Goal: Obtain resource: Download file/media

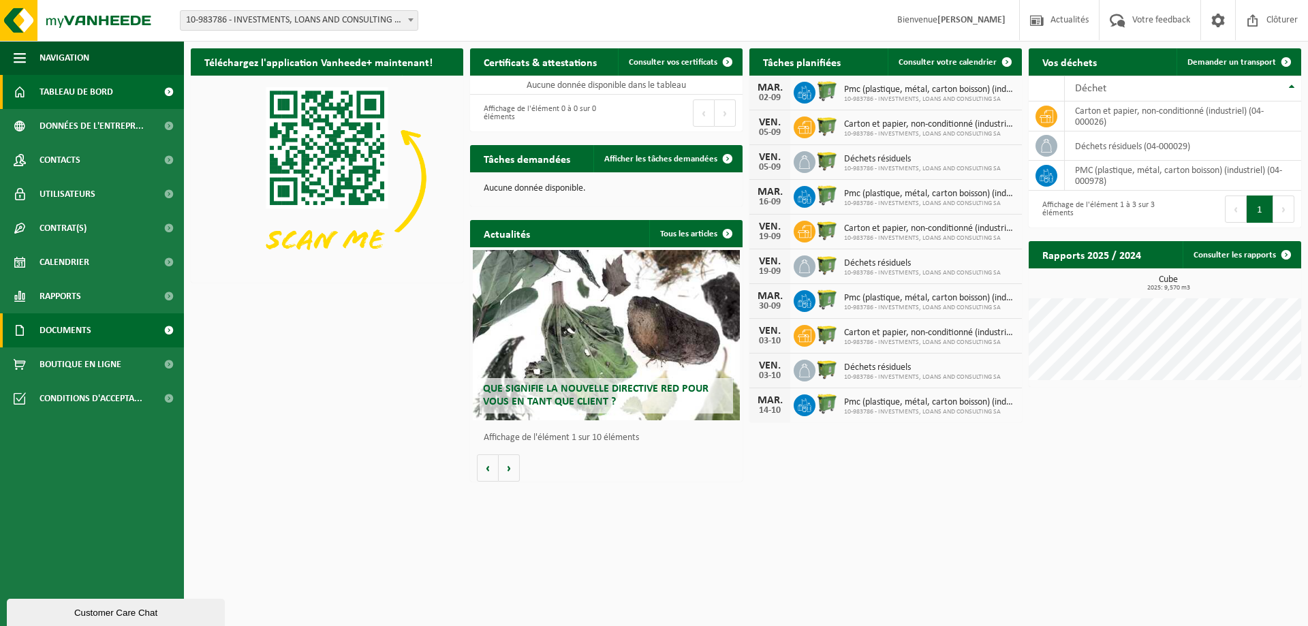
click at [54, 328] on span "Documents" at bounding box center [66, 330] width 52 height 34
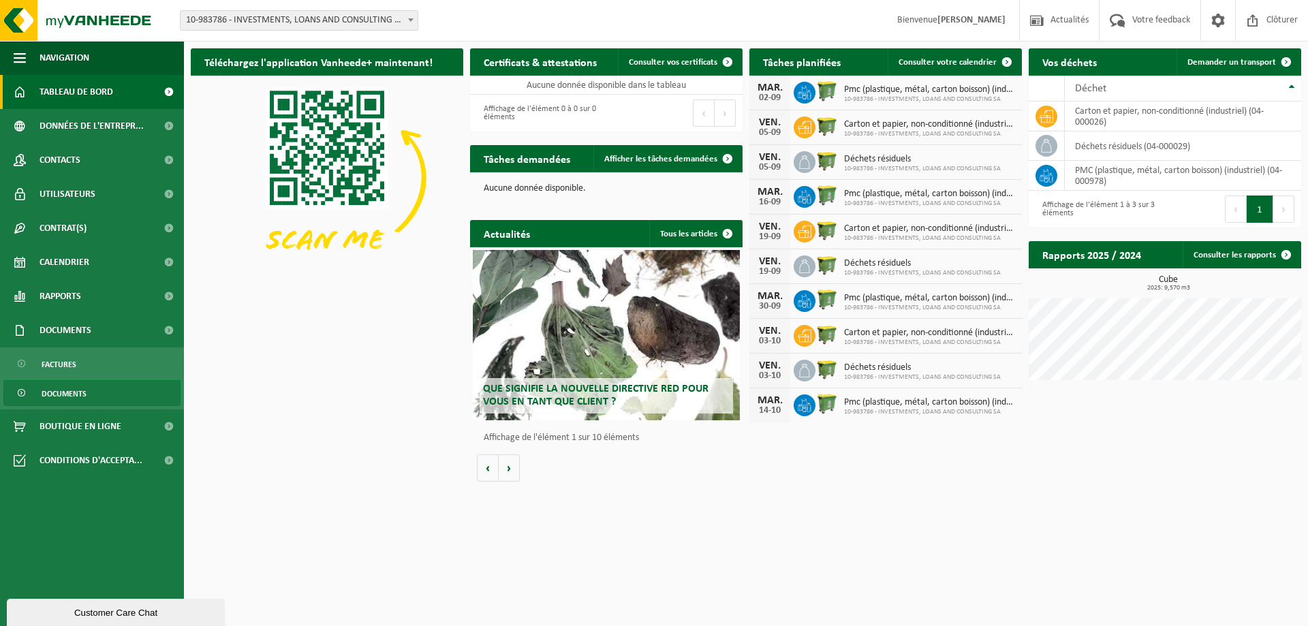
click at [61, 396] on span "Documents" at bounding box center [64, 394] width 45 height 26
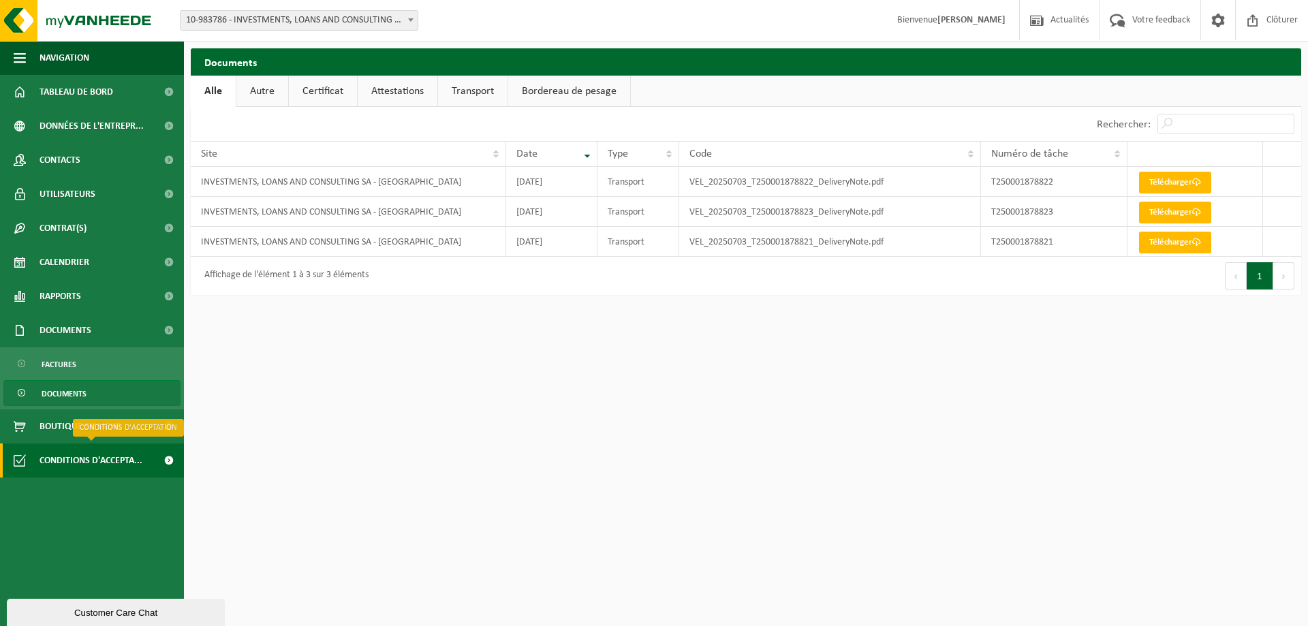
click at [78, 461] on span "Conditions d'accepta..." at bounding box center [91, 460] width 103 height 34
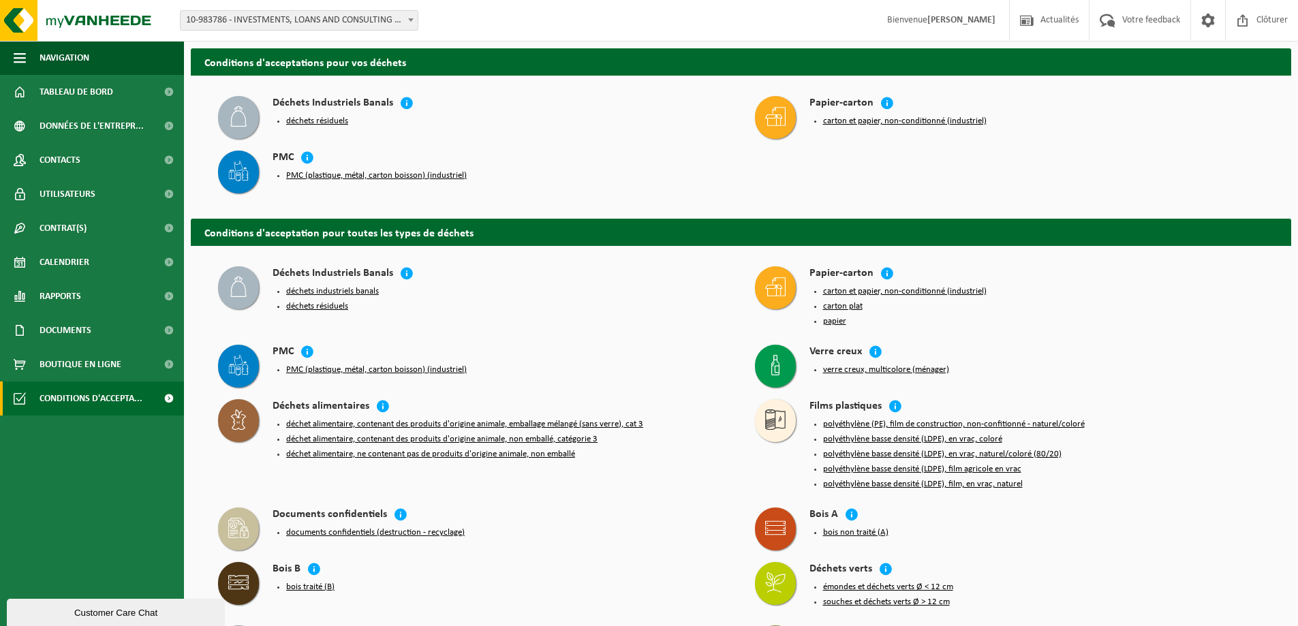
click at [889, 119] on button "carton et papier, non-conditionné (industriel)" at bounding box center [904, 121] width 163 height 11
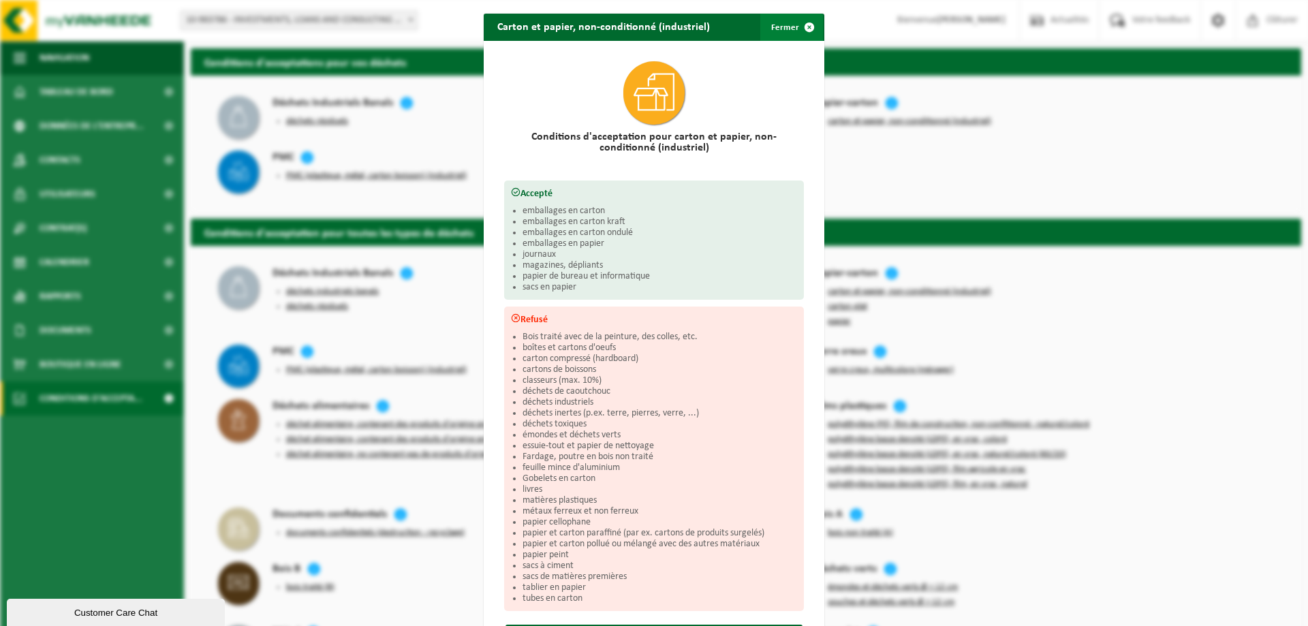
click at [806, 25] on span "button" at bounding box center [809, 27] width 27 height 27
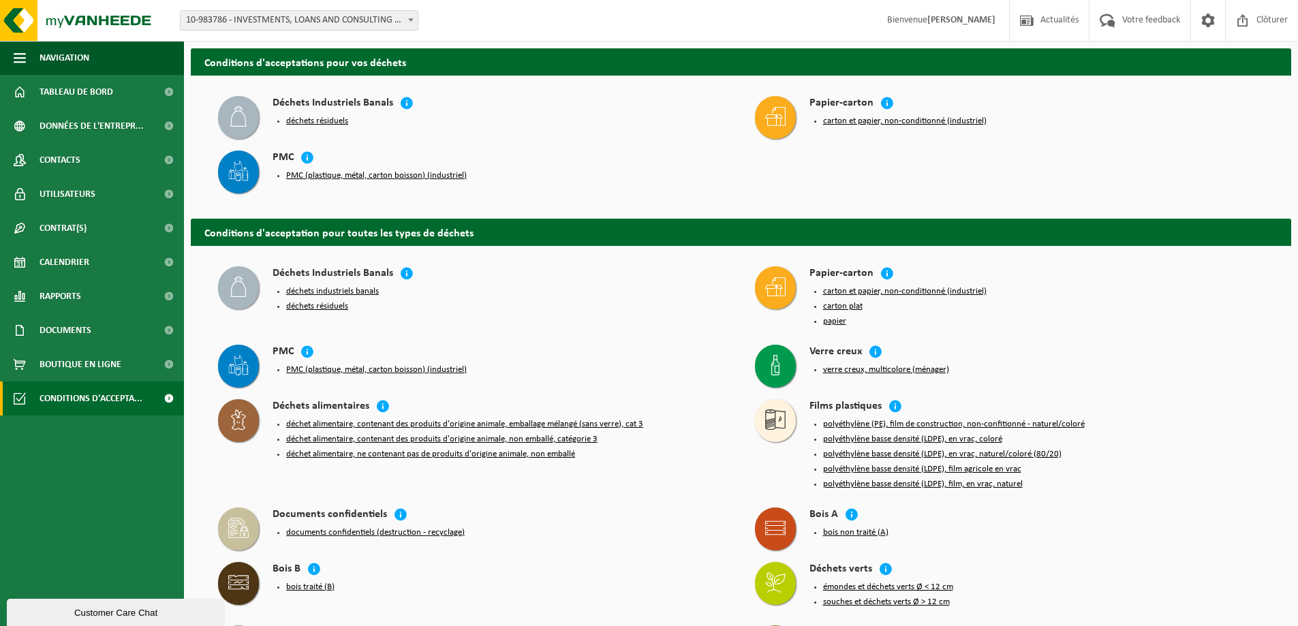
click at [321, 122] on button "déchets résiduels" at bounding box center [317, 121] width 62 height 11
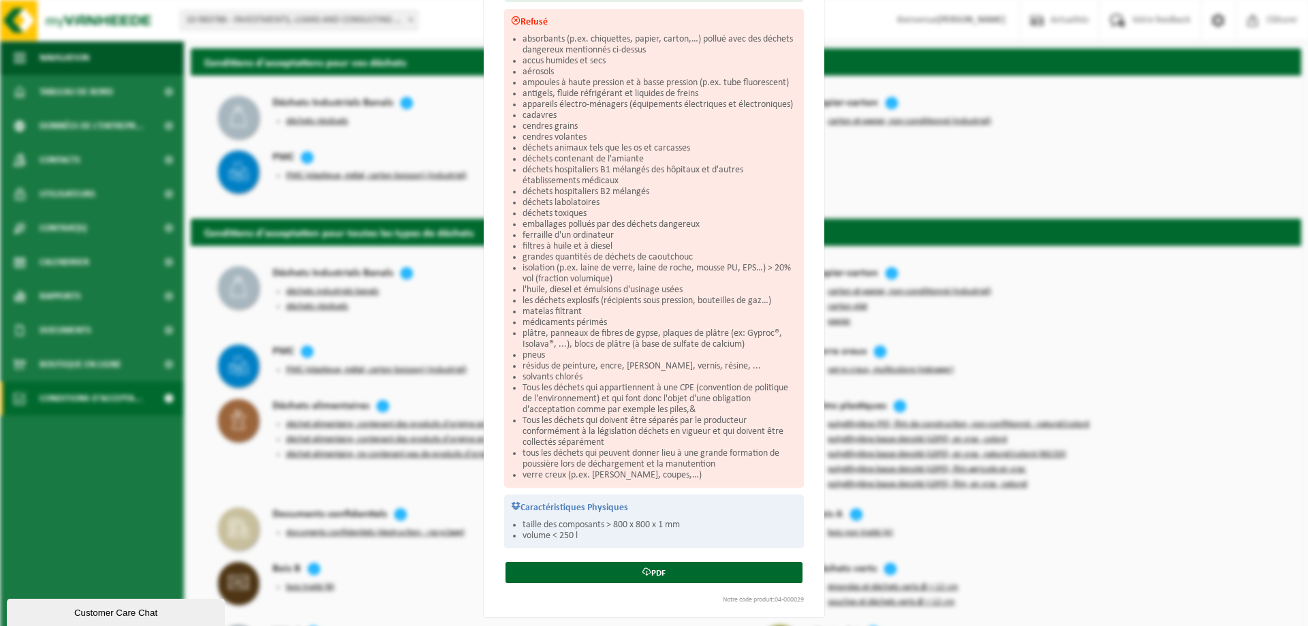
scroll to position [212, 0]
click at [454, 144] on div "Déchets résiduels Fermer Conditions d'acceptation pour déchets résiduels Accept…" at bounding box center [654, 313] width 1308 height 626
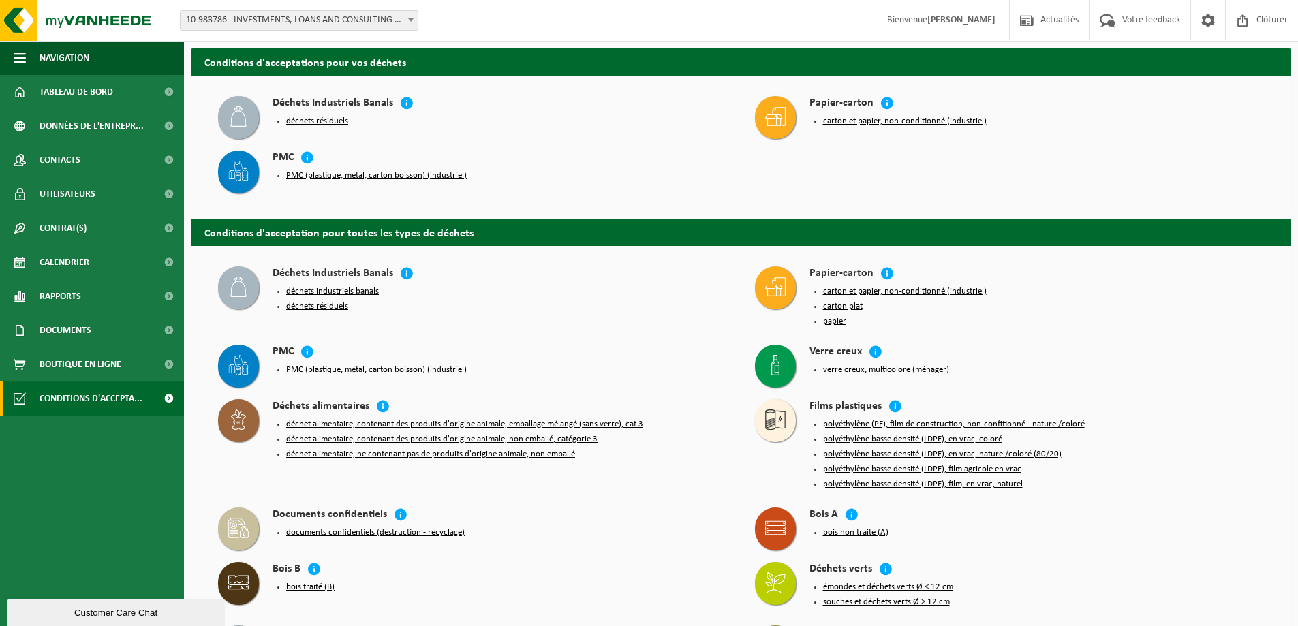
click at [342, 173] on button "PMC (plastique, métal, carton boisson) (industriel)" at bounding box center [376, 175] width 181 height 11
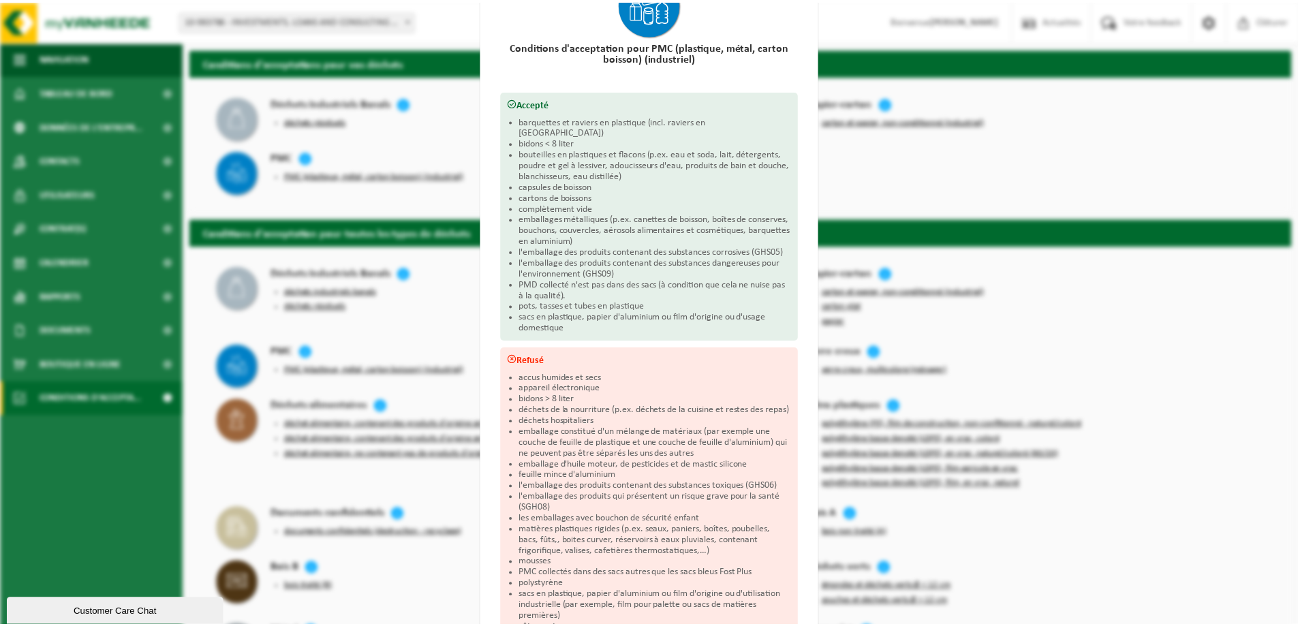
scroll to position [0, 0]
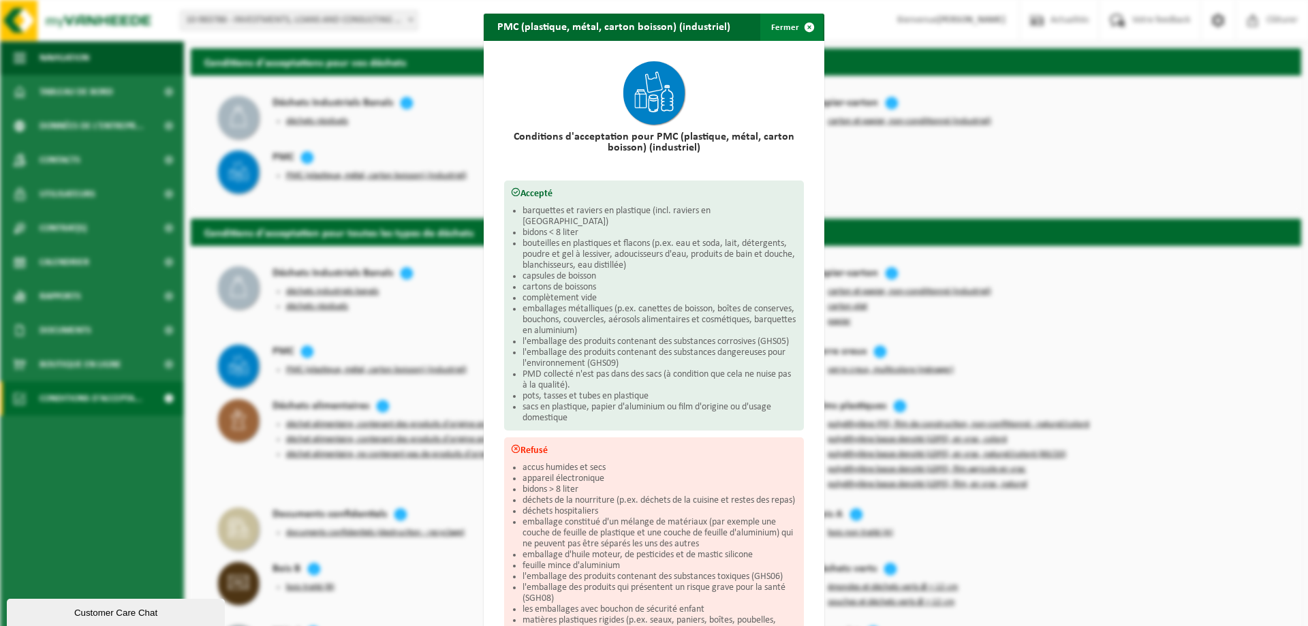
click at [806, 25] on span "button" at bounding box center [809, 27] width 27 height 27
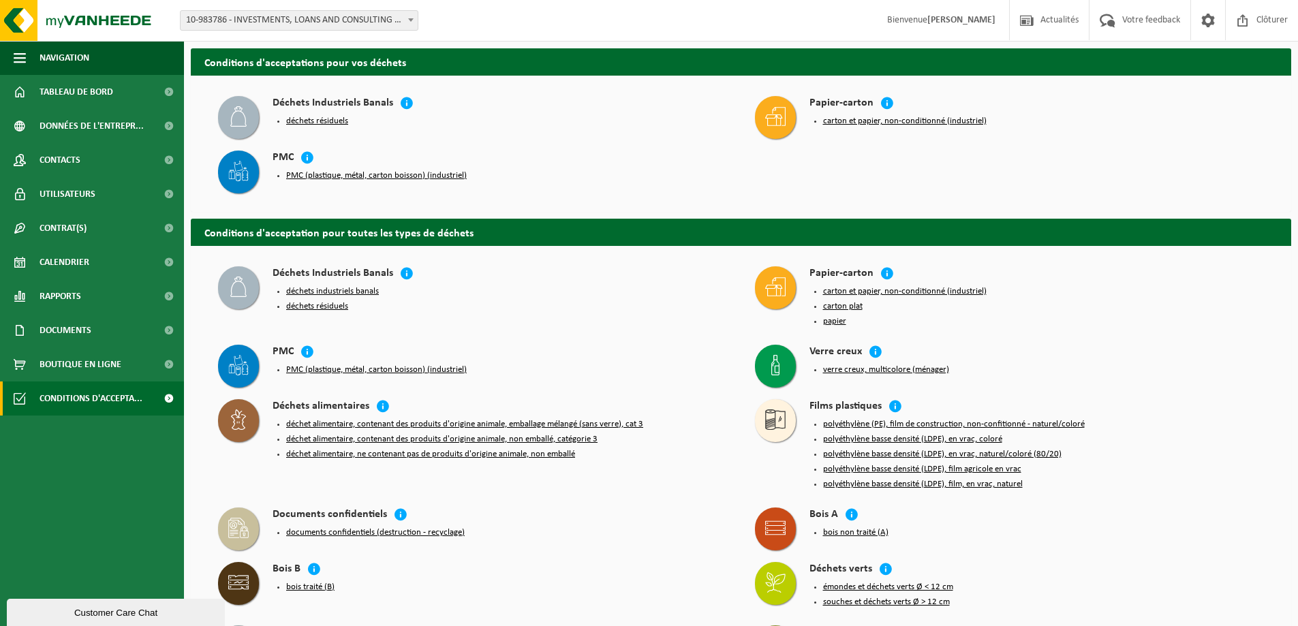
click at [306, 122] on button "déchets résiduels" at bounding box center [317, 121] width 62 height 11
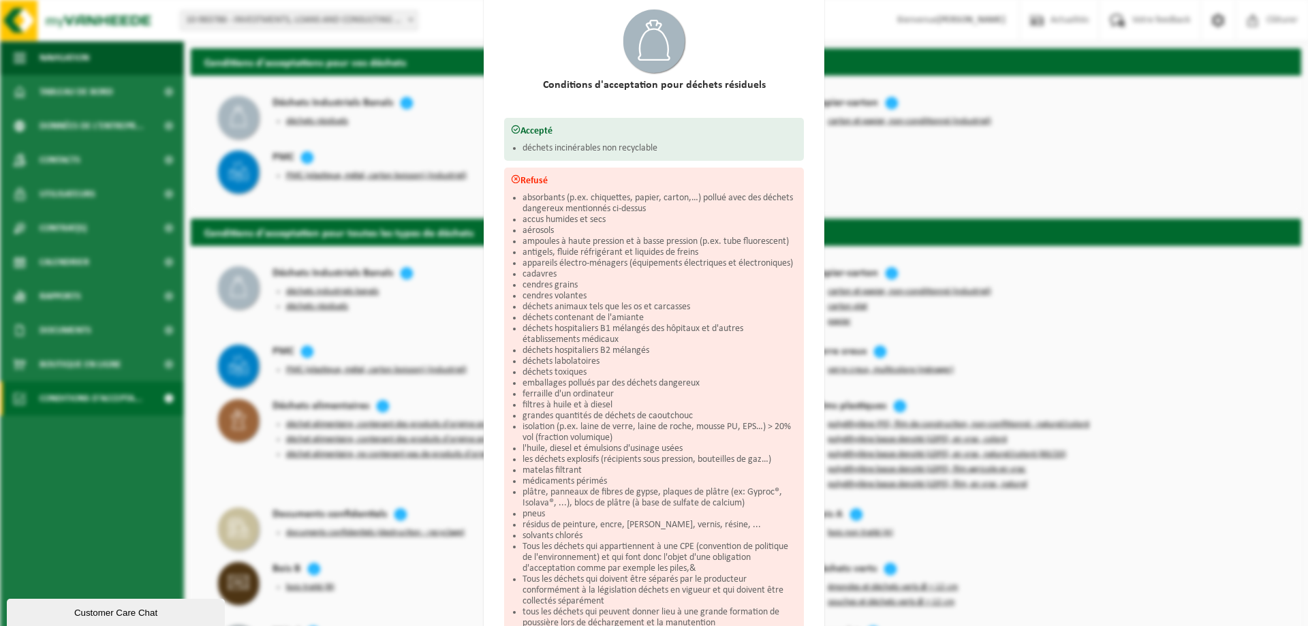
scroll to position [212, 0]
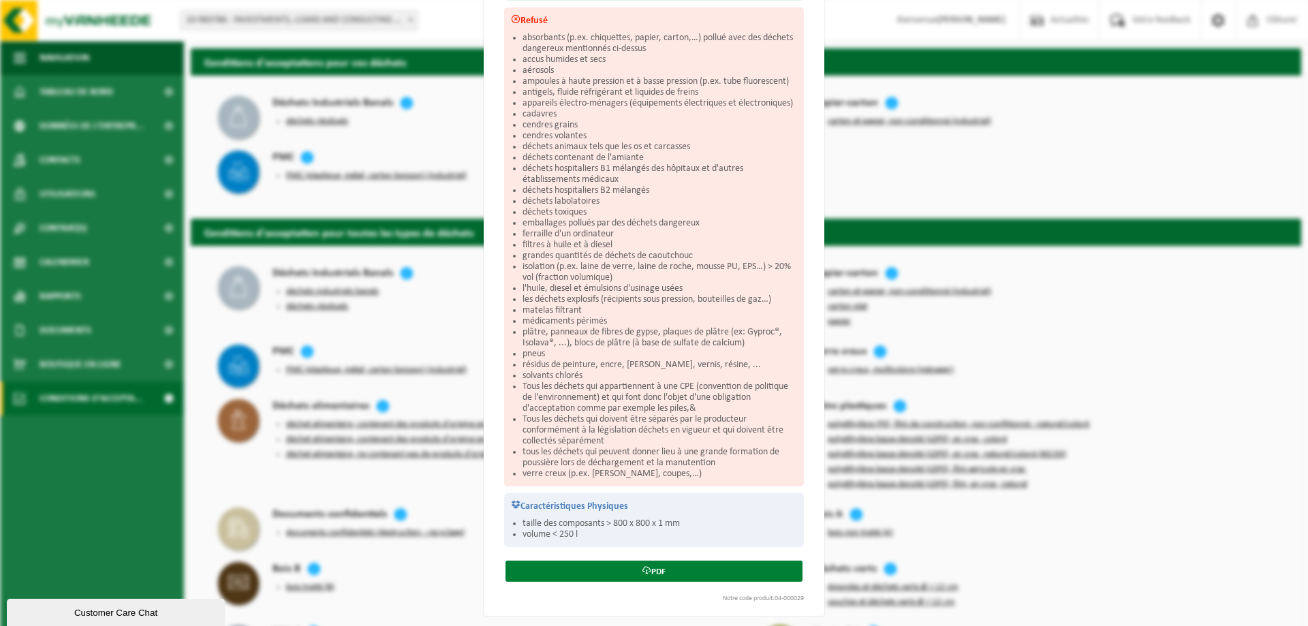
click at [654, 565] on link "PDF" at bounding box center [653, 571] width 297 height 21
click at [434, 148] on div "Déchets résiduels Fermer Conditions d'acceptation pour déchets résiduels Accept…" at bounding box center [654, 313] width 1308 height 626
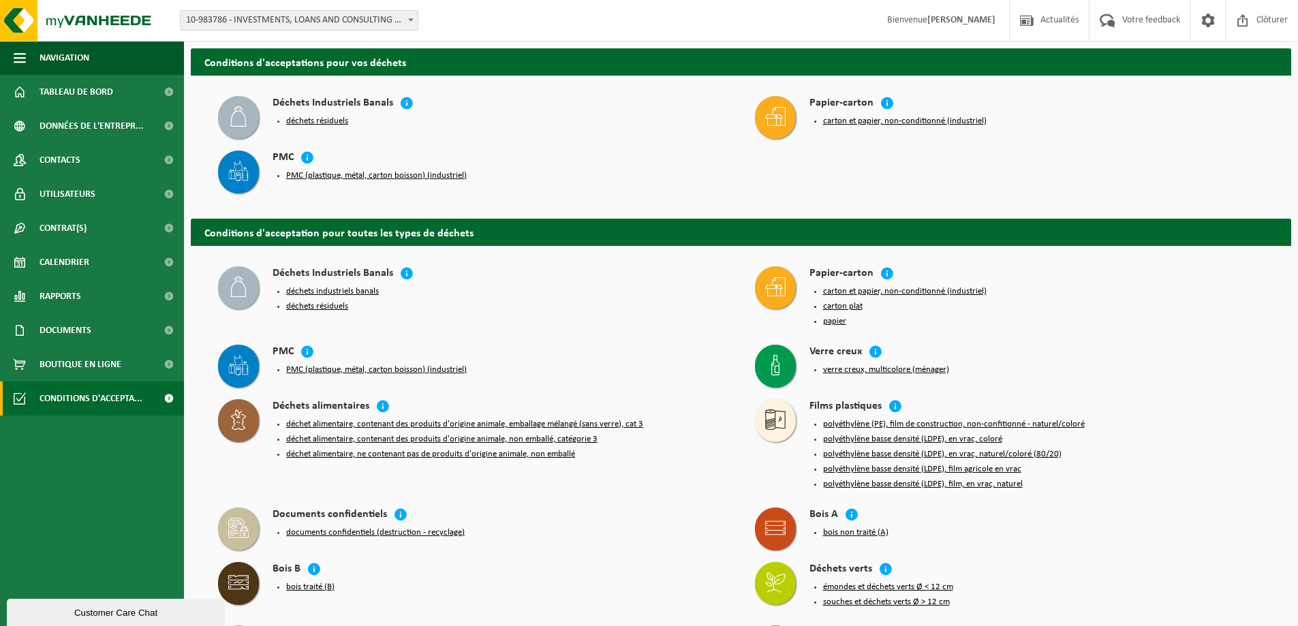
click at [337, 174] on button "PMC (plastique, métal, carton boisson) (industriel)" at bounding box center [376, 175] width 181 height 11
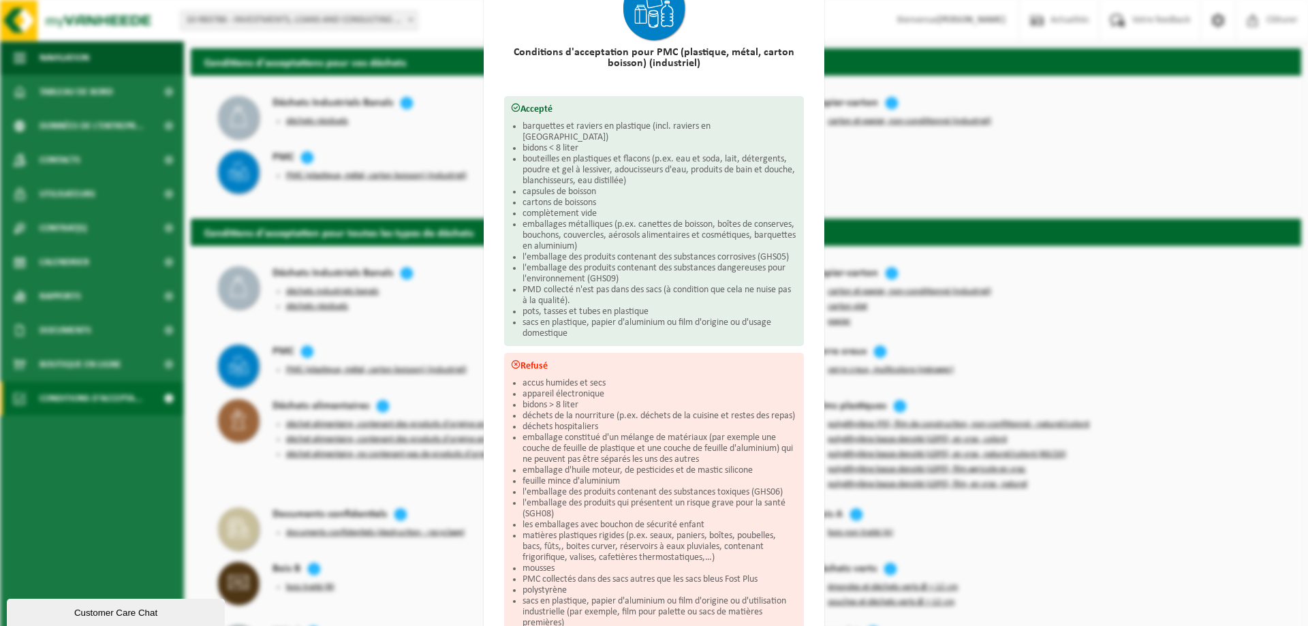
scroll to position [185, 0]
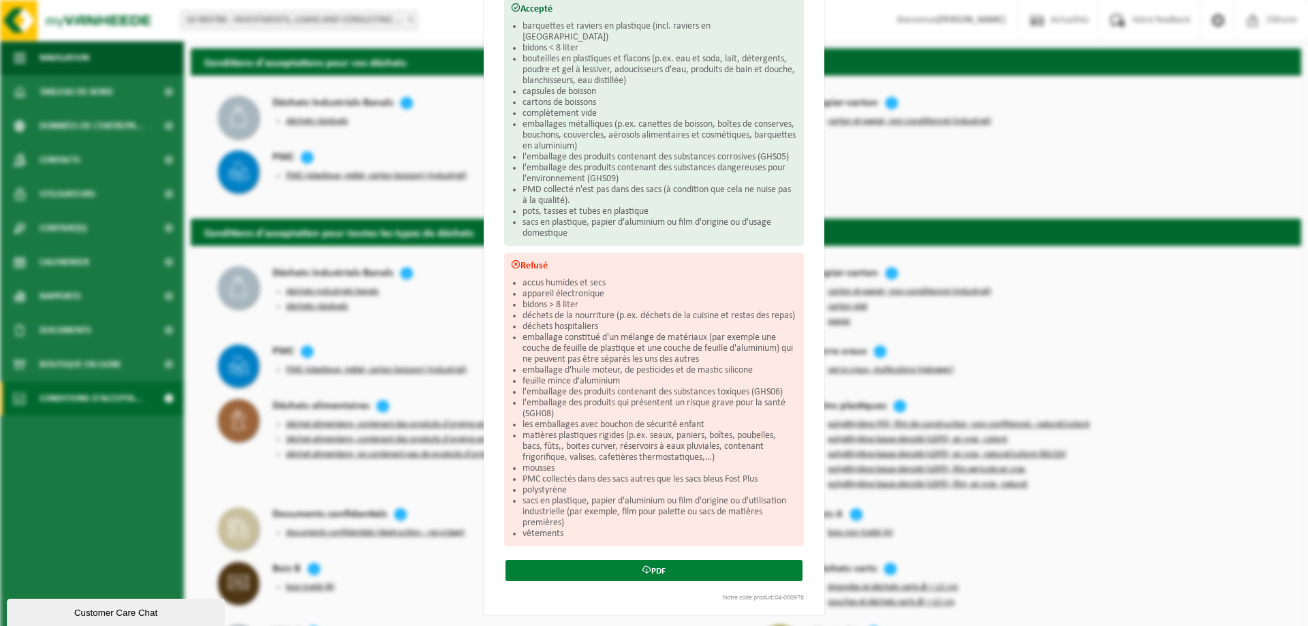
click at [647, 566] on link "PDF" at bounding box center [653, 570] width 297 height 21
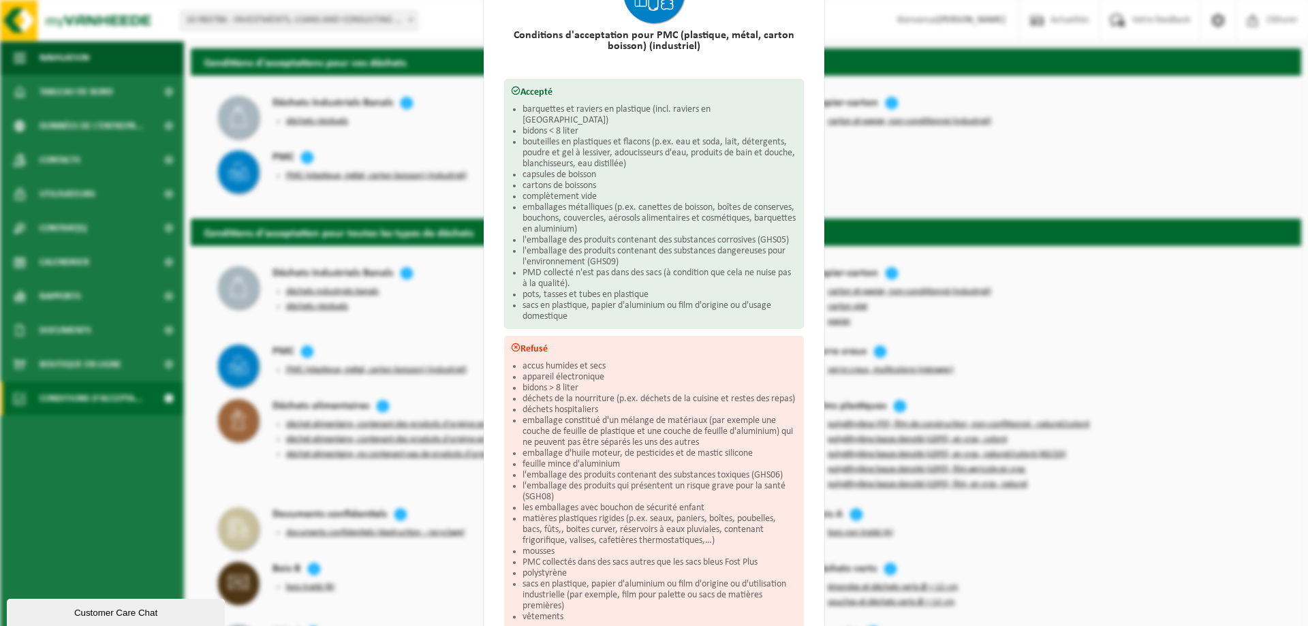
scroll to position [0, 0]
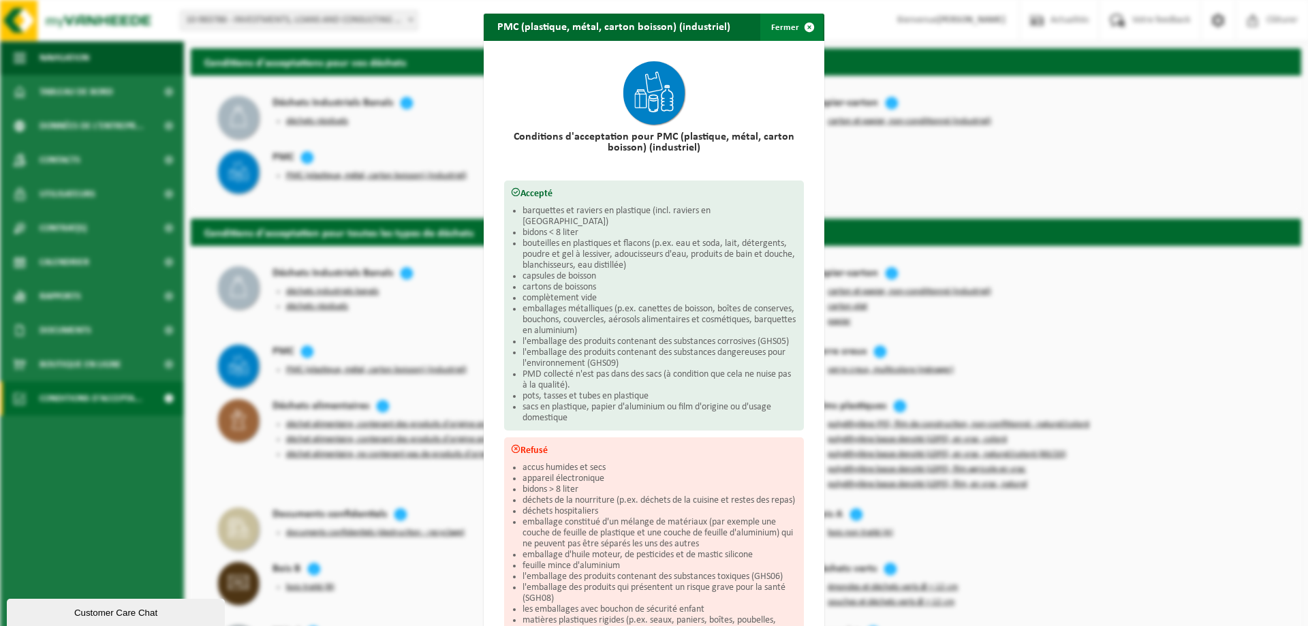
click at [807, 29] on span "button" at bounding box center [809, 27] width 27 height 27
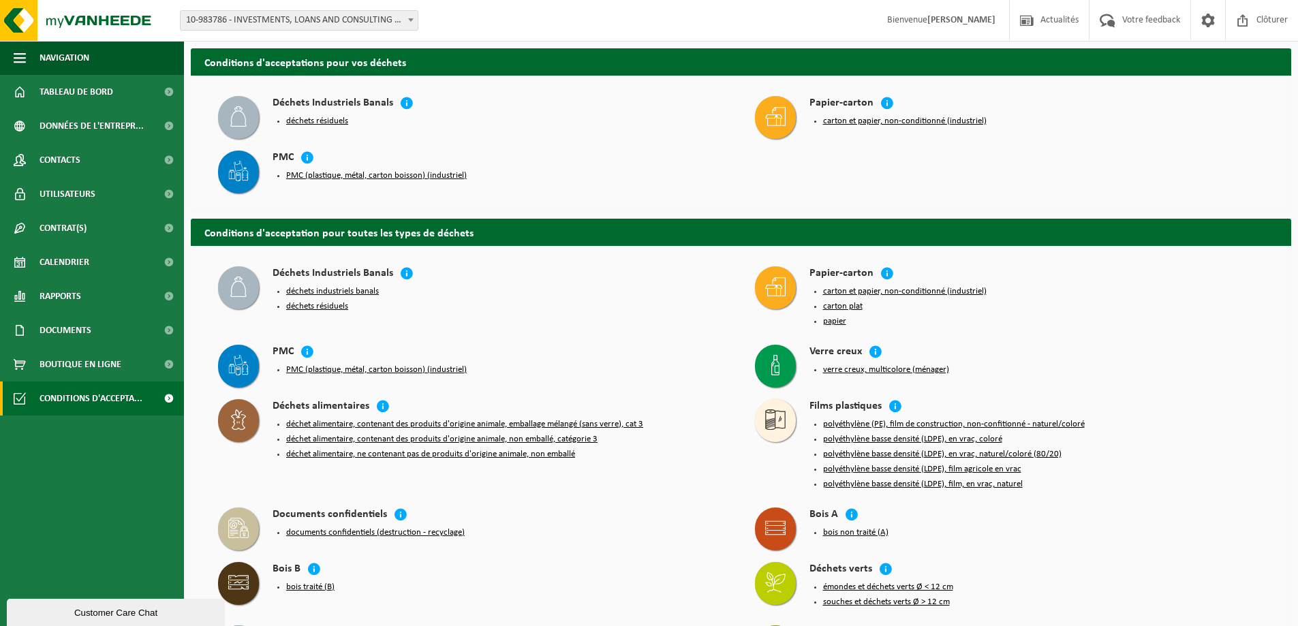
click at [864, 119] on button "carton et papier, non-conditionné (industriel)" at bounding box center [904, 121] width 163 height 11
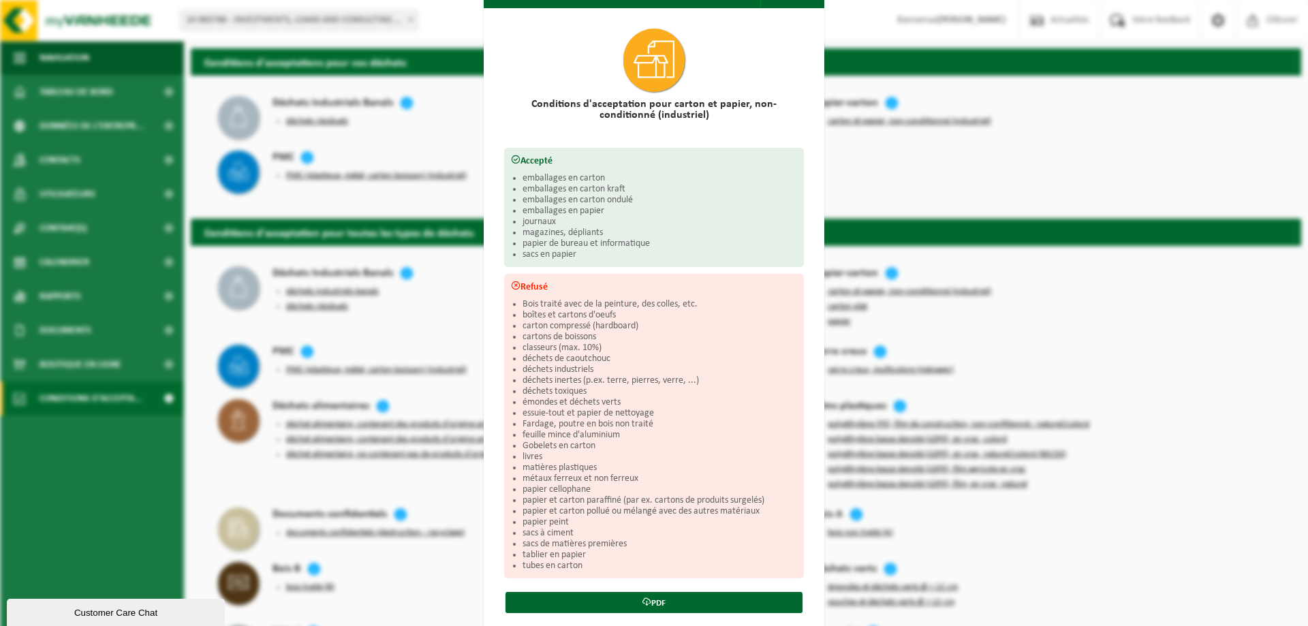
scroll to position [65, 0]
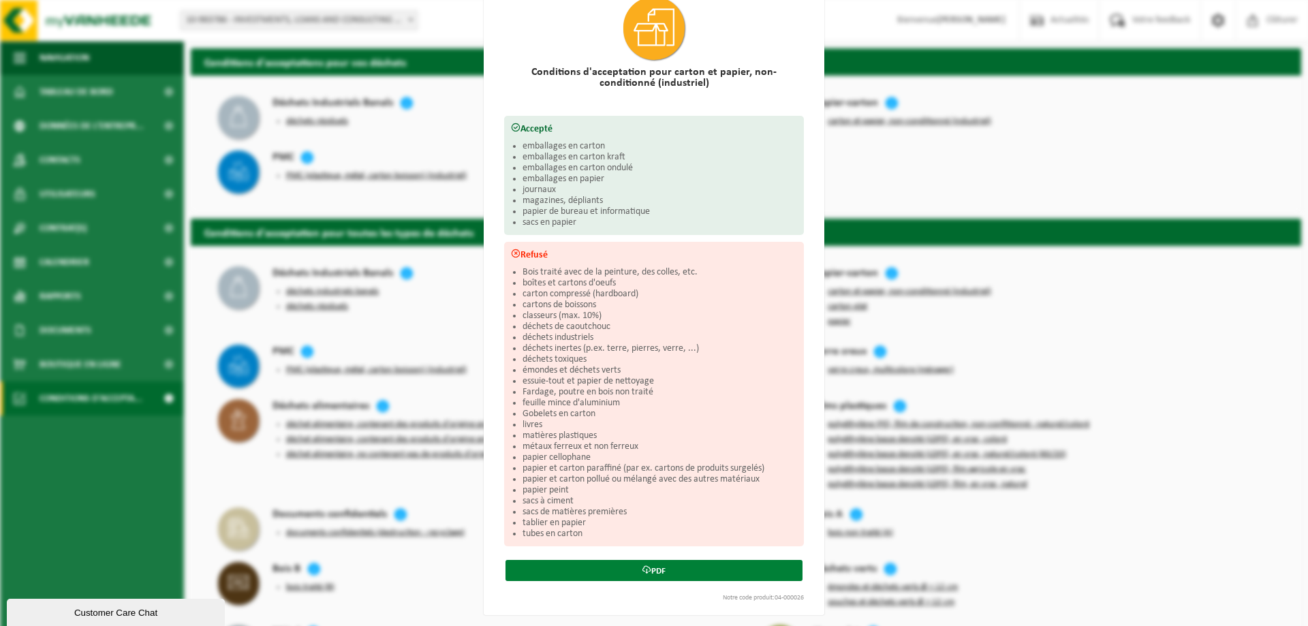
click at [651, 564] on link "PDF" at bounding box center [653, 570] width 297 height 21
click at [653, 569] on link "PDF" at bounding box center [653, 570] width 297 height 21
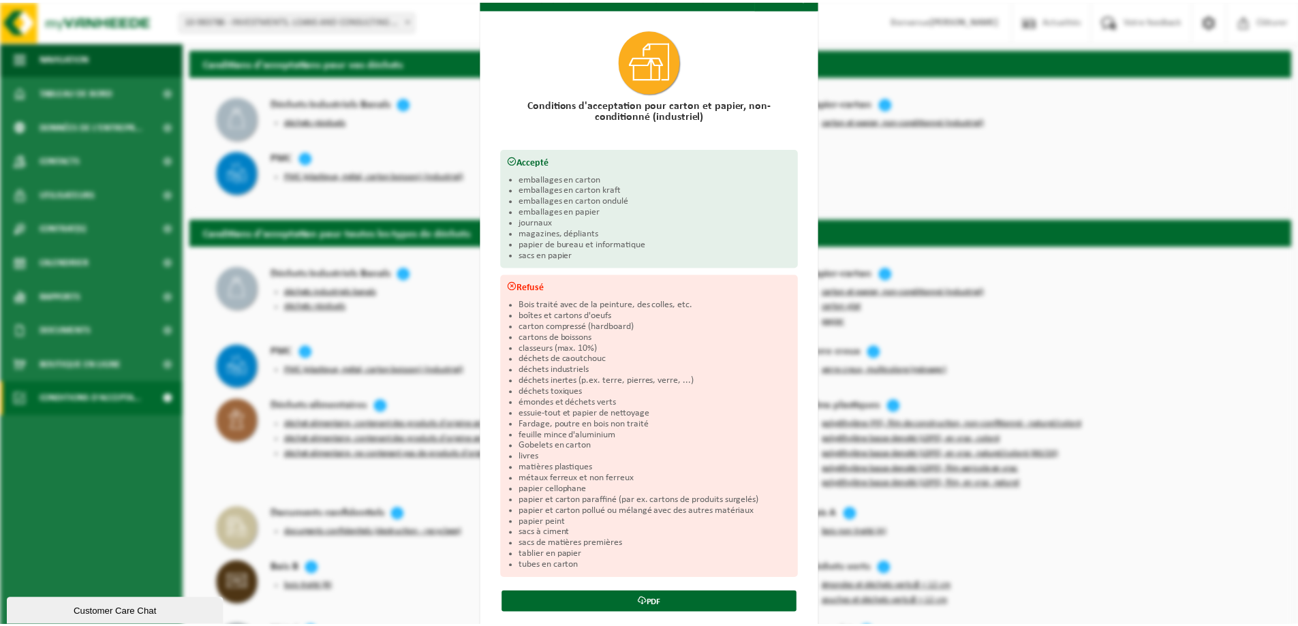
scroll to position [0, 0]
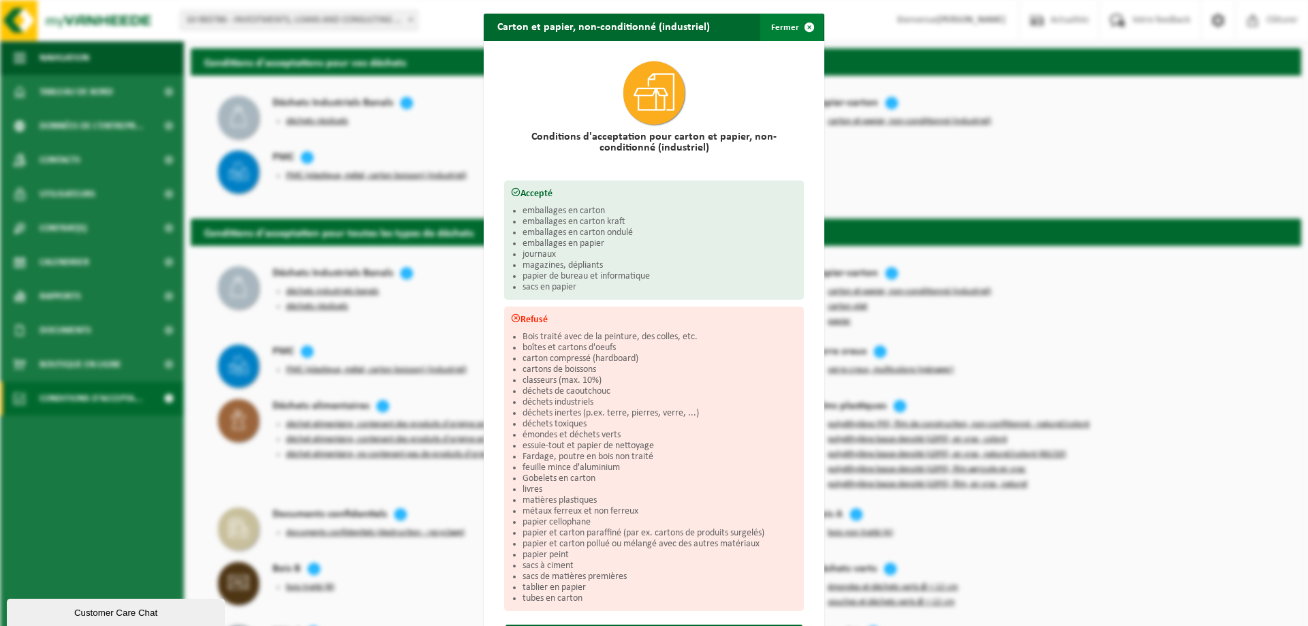
click at [801, 25] on span "button" at bounding box center [809, 27] width 27 height 27
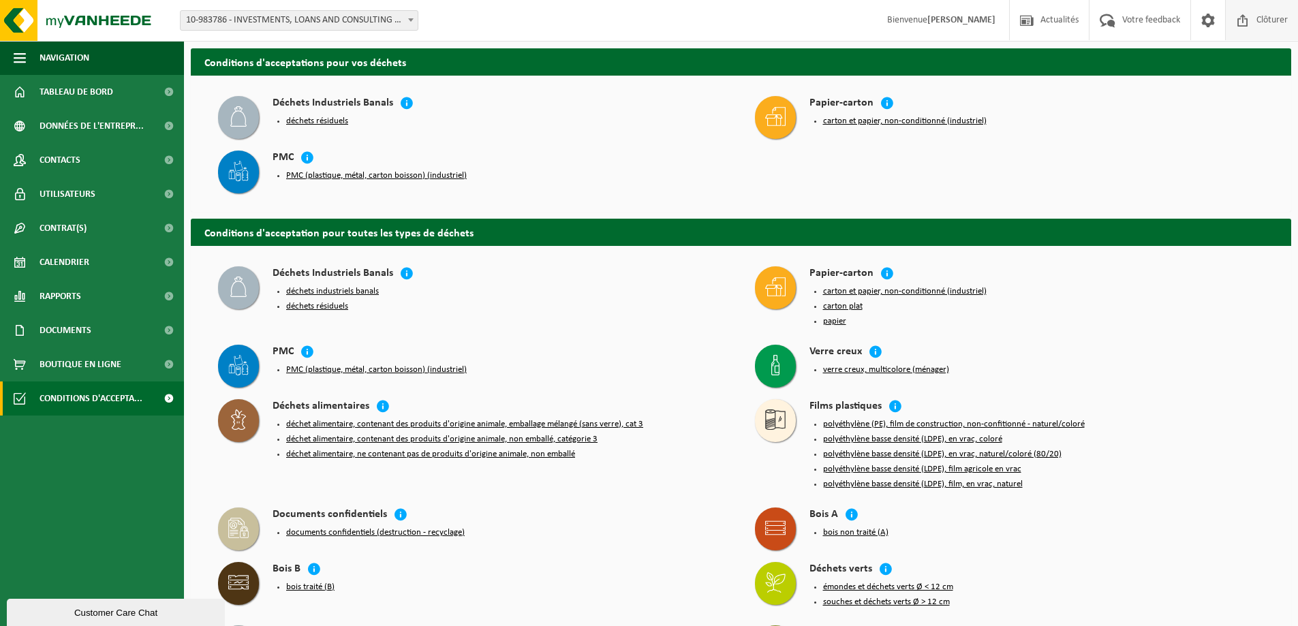
click at [1270, 16] on span "Clôturer" at bounding box center [1272, 20] width 38 height 40
